Goal: Communication & Community: Answer question/provide support

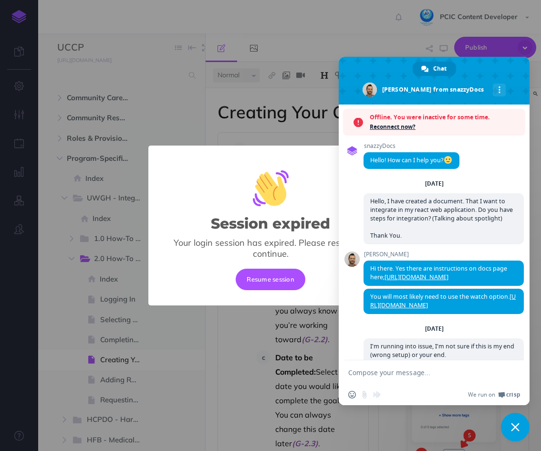
select select "null"
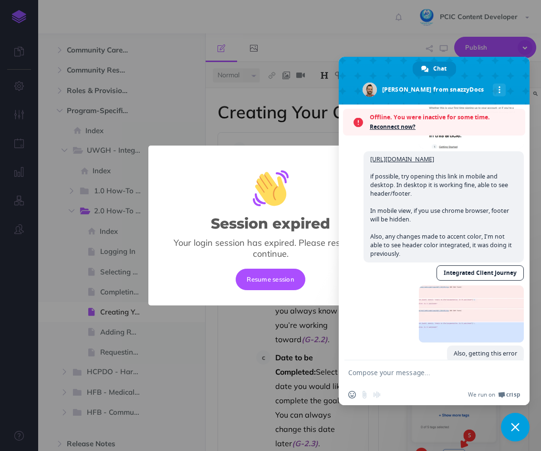
scroll to position [3160, 0]
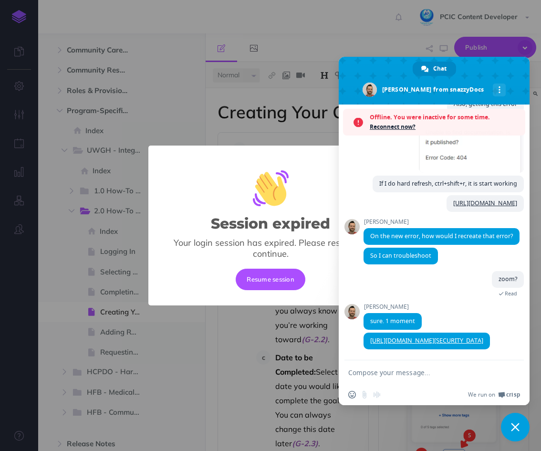
click at [403, 125] on span "Reconnect now?" at bounding box center [445, 127] width 151 height 10
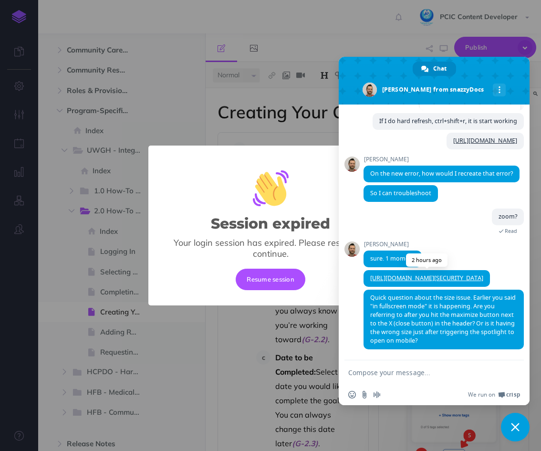
scroll to position [3192, 0]
click at [449, 368] on textarea "Compose your message..." at bounding box center [423, 372] width 151 height 9
drag, startPoint x: 437, startPoint y: 371, endPoint x: 380, endPoint y: 372, distance: 57.2
click at [380, 372] on textarea "I have set fullscreen mode" at bounding box center [423, 372] width 151 height 9
paste textarea "style: 'fullscreen'"
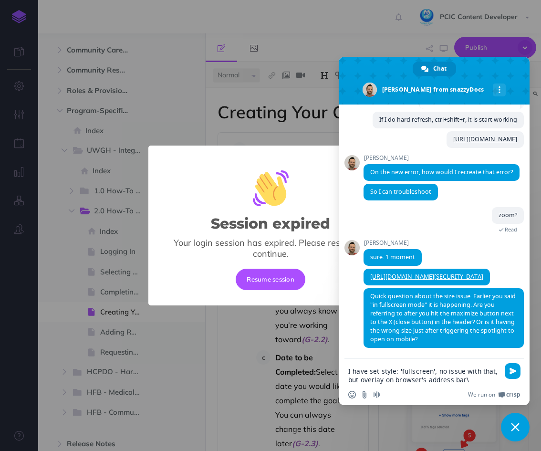
type textarea "I have set style: 'fullscreen', no issue with that, but overlay on browser's ad…"
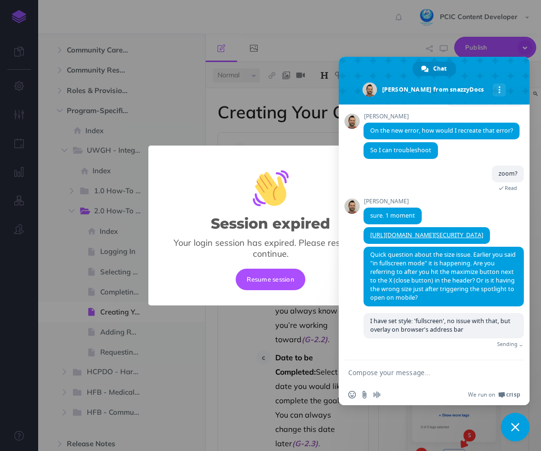
scroll to position [3224, 0]
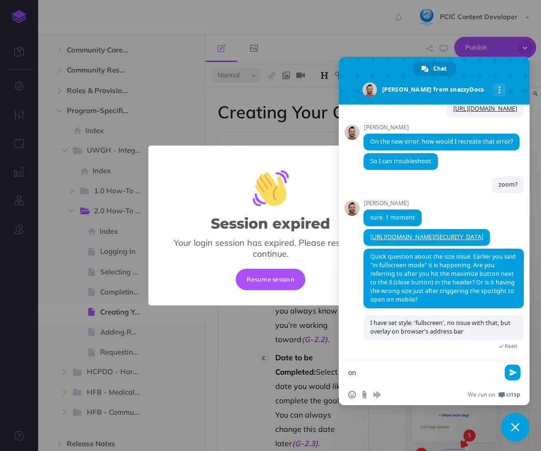
type textarea "o"
type textarea "issue is only in mobile device"
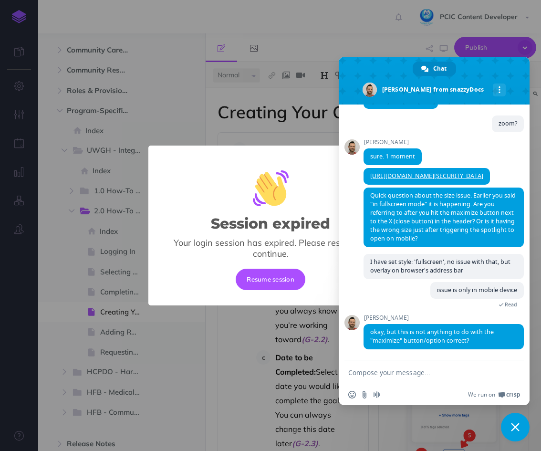
scroll to position [3303, 0]
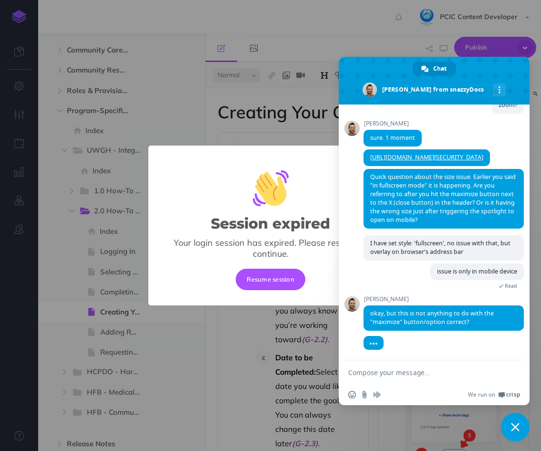
click at [427, 380] on form at bounding box center [423, 373] width 151 height 26
click at [414, 375] on textarea "Compose your message..." at bounding box center [423, 372] width 151 height 9
type textarea "yes, nothing to do with maximize"
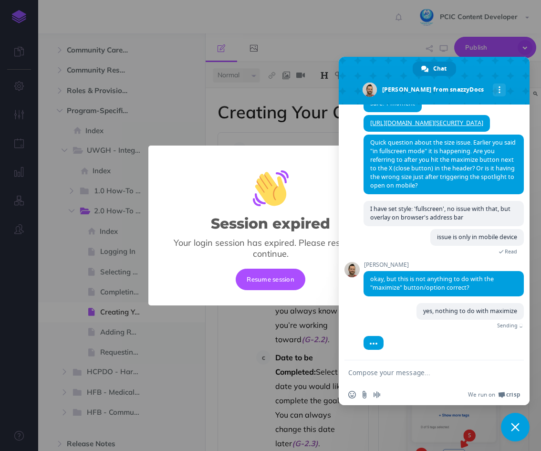
scroll to position [3327, 0]
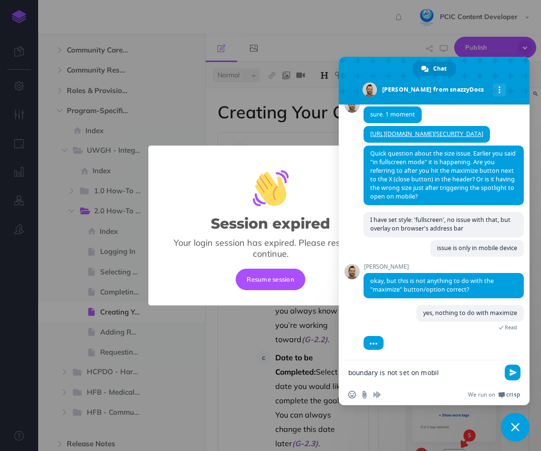
type textarea "boundary is not set on mobile"
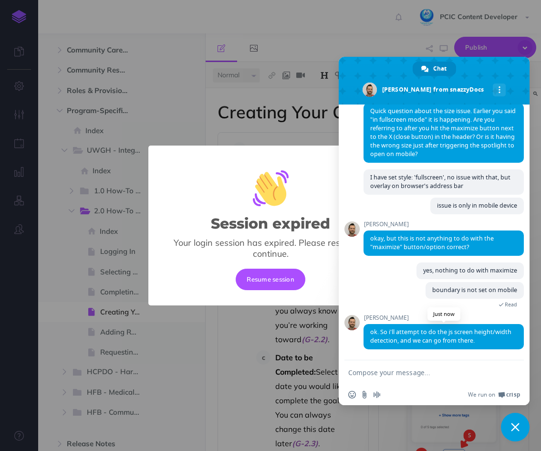
scroll to position [3378, 0]
click at [438, 373] on textarea "Compose your message..." at bounding box center [423, 372] width 151 height 9
type textarea "perfect thanks"
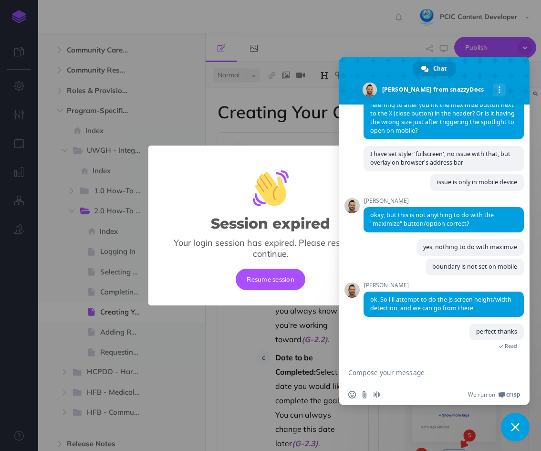
scroll to position [3420, 0]
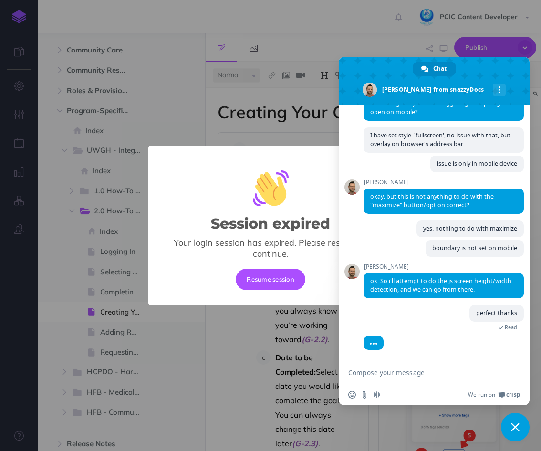
click at [381, 372] on textarea "Compose your message..." at bounding box center [423, 372] width 151 height 9
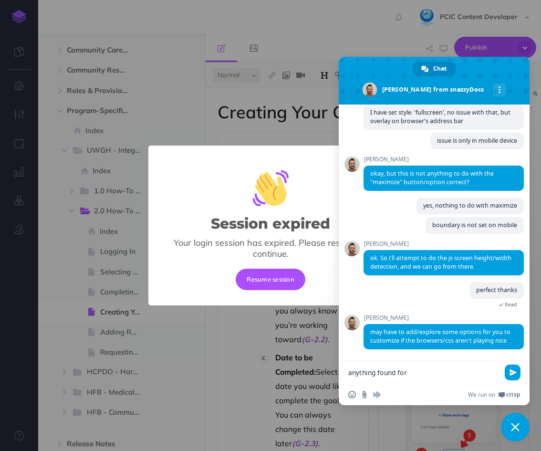
scroll to position [3442, 0]
click at [450, 374] on textarea "anything found for" at bounding box center [423, 372] width 151 height 9
paste textarea "accentColor"
type textarea "anything found for "accentColor""
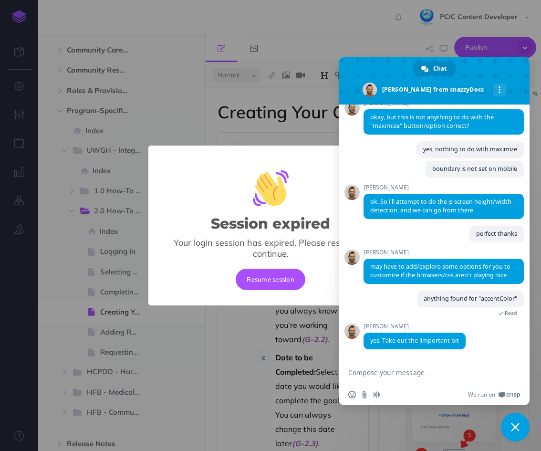
scroll to position [3499, 0]
click at [472, 371] on textarea "Compose your message..." at bounding box center [423, 372] width 151 height 9
type textarea "okay"
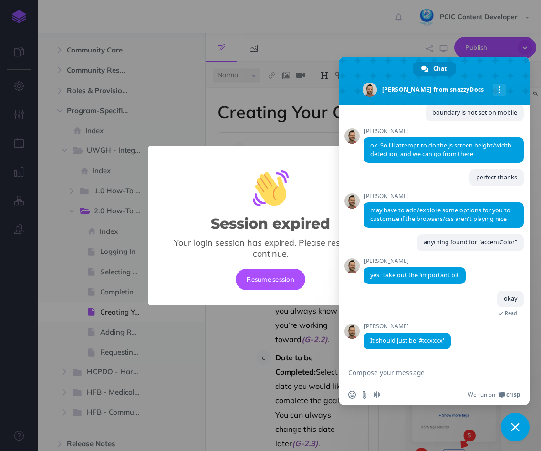
scroll to position [3555, 0]
click at [450, 369] on textarea "Compose your message..." at bounding box center [423, 372] width 151 height 9
type textarea "understood,"
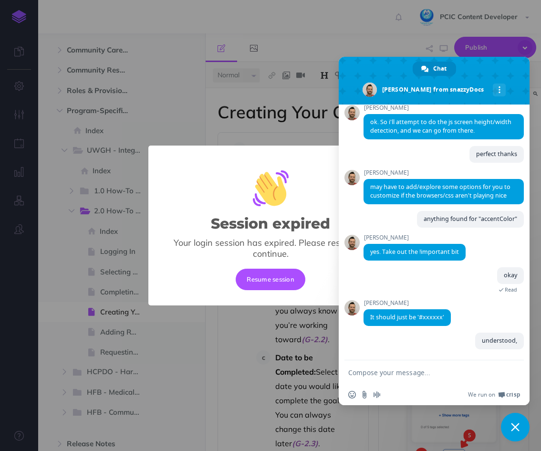
scroll to position [3578, 0]
